Goal: Check status: Check status

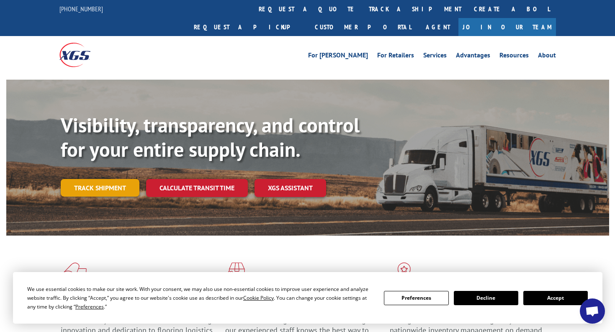
click at [111, 179] on link "Track shipment" at bounding box center [100, 188] width 79 height 18
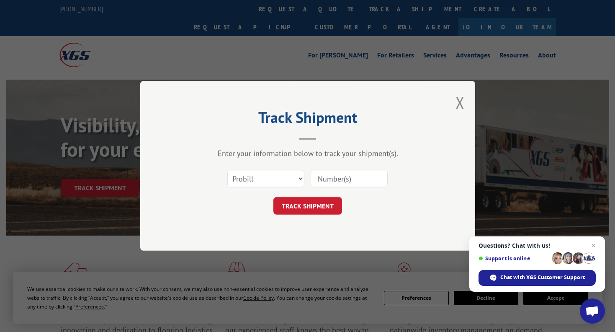
click at [323, 180] on input at bounding box center [349, 179] width 77 height 18
paste input "2552099"
type input "2552099"
click at [317, 210] on button "TRACK SHIPMENT" at bounding box center [307, 206] width 69 height 18
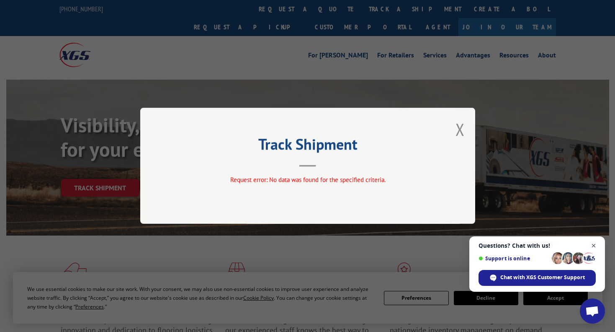
click at [594, 246] on span "Open chat" at bounding box center [594, 245] width 10 height 10
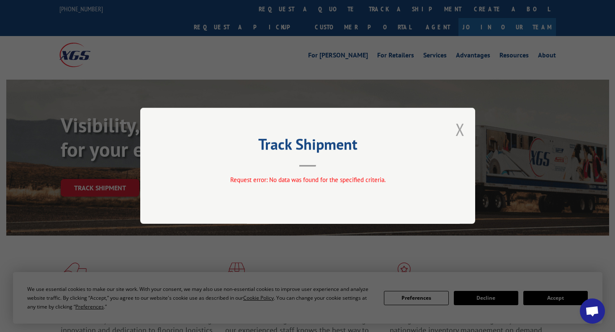
drag, startPoint x: 459, startPoint y: 133, endPoint x: 344, endPoint y: 154, distance: 116.6
click at [458, 133] on button "Close modal" at bounding box center [460, 129] width 9 height 22
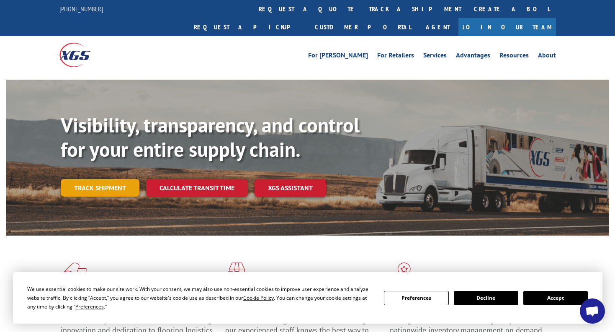
click at [106, 179] on link "Track shipment" at bounding box center [100, 188] width 79 height 18
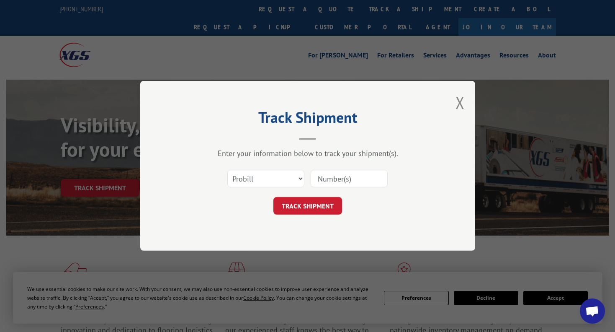
click at [319, 176] on input at bounding box center [349, 179] width 77 height 18
paste input "2552099"
click at [321, 178] on input "2552099" at bounding box center [349, 179] width 77 height 18
type input "2552099"
drag, startPoint x: 310, startPoint y: 204, endPoint x: 257, endPoint y: 210, distance: 53.6
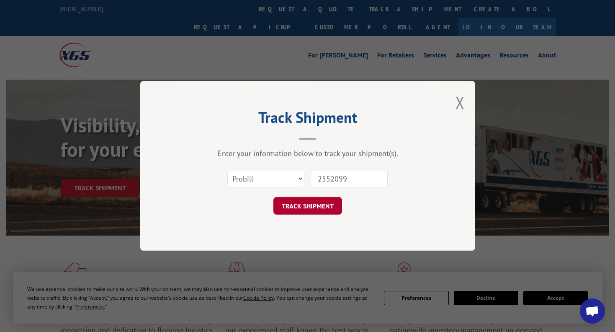
click at [310, 203] on button "TRACK SHIPMENT" at bounding box center [307, 206] width 69 height 18
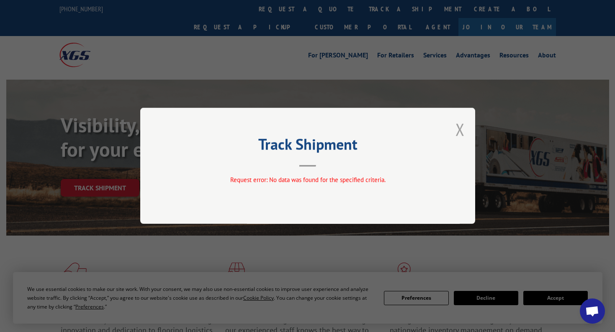
drag, startPoint x: 458, startPoint y: 131, endPoint x: 336, endPoint y: 125, distance: 122.0
click at [458, 131] on button "Close modal" at bounding box center [460, 129] width 9 height 22
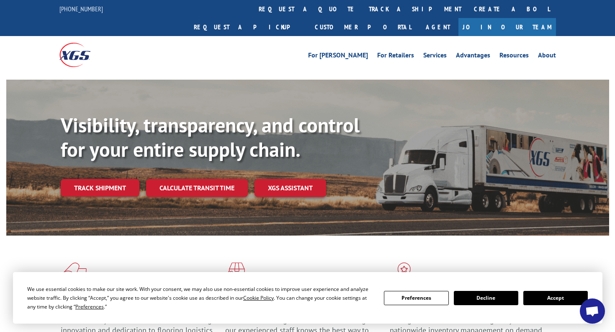
click at [540, 294] on button "Accept" at bounding box center [555, 298] width 64 height 14
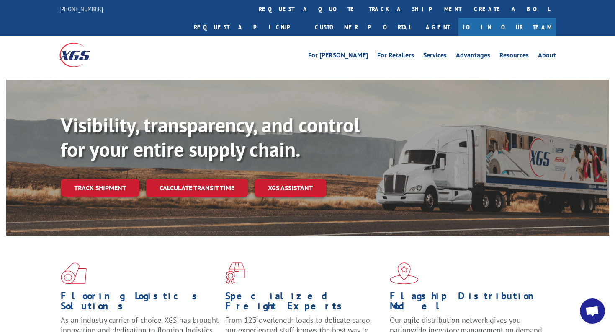
click at [38, 300] on div "Flooring Logistics Solutions As an industry carrier of choice, XGS has brought …" at bounding box center [307, 312] width 603 height 154
click at [46, 310] on div "Flooring Logistics Solutions As an industry carrier of choice, XGS has brought …" at bounding box center [307, 312] width 603 height 154
click at [363, 9] on link "track a shipment" at bounding box center [415, 9] width 105 height 18
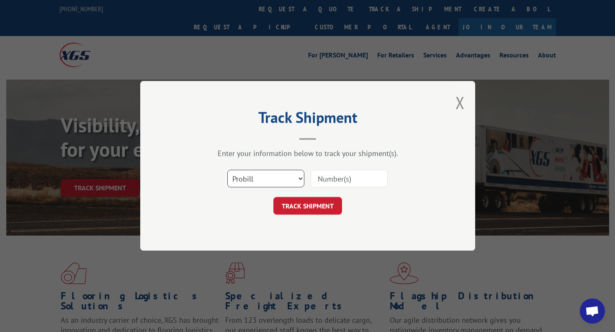
drag, startPoint x: 299, startPoint y: 179, endPoint x: 295, endPoint y: 180, distance: 4.3
click at [299, 179] on select "Select category... Probill BOL PO" at bounding box center [265, 179] width 77 height 18
drag, startPoint x: 40, startPoint y: 305, endPoint x: 75, endPoint y: 268, distance: 51.0
click at [42, 304] on div "Track Shipment Enter your information below to track your shipment(s). Select c…" at bounding box center [307, 166] width 615 height 332
click at [268, 178] on select "Select category... Probill BOL PO" at bounding box center [265, 179] width 77 height 18
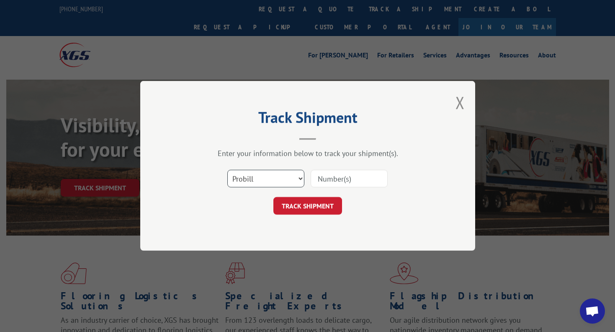
select select "po"
click at [227, 170] on select "Select category... Probill BOL PO" at bounding box center [265, 179] width 77 height 18
click at [330, 179] on input at bounding box center [349, 179] width 77 height 18
paste input "11725101"
click at [317, 178] on input "11725101" at bounding box center [349, 179] width 77 height 18
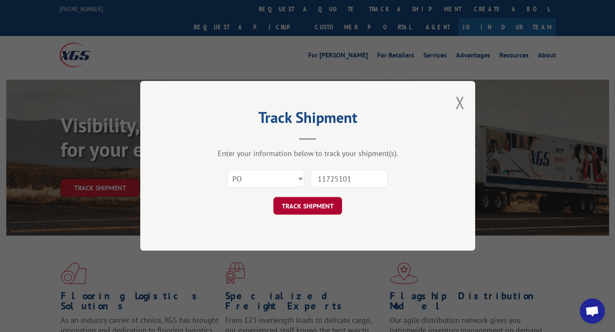
type input "11725101"
click at [312, 200] on button "TRACK SHIPMENT" at bounding box center [307, 206] width 69 height 18
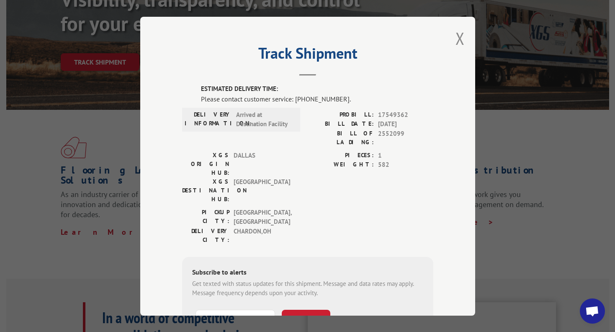
drag, startPoint x: 456, startPoint y: 41, endPoint x: 394, endPoint y: 49, distance: 63.3
click at [456, 41] on button "Close modal" at bounding box center [460, 38] width 9 height 22
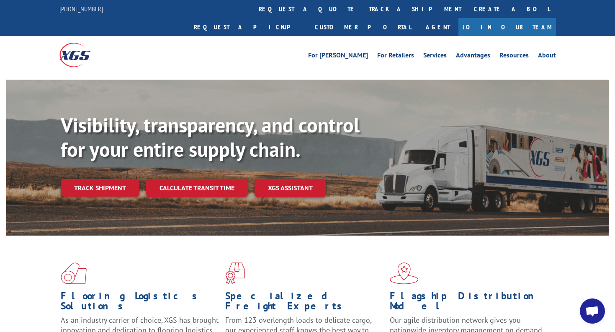
drag, startPoint x: 33, startPoint y: 316, endPoint x: 34, endPoint y: 312, distance: 4.4
click at [33, 316] on div "Flooring Logistics Solutions As an industry carrier of choice, XGS has brought …" at bounding box center [307, 312] width 603 height 154
click at [28, 303] on div "Flooring Logistics Solutions As an industry carrier of choice, XGS has brought …" at bounding box center [307, 312] width 603 height 154
